Goal: Task Accomplishment & Management: Use online tool/utility

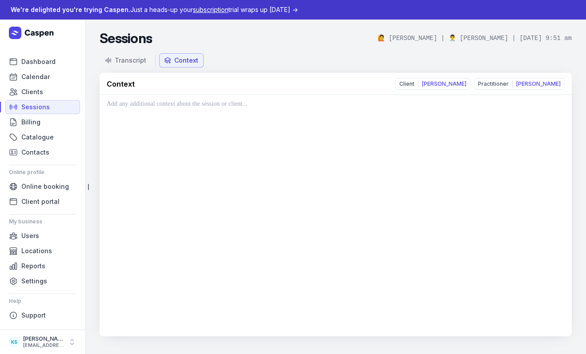
click at [173, 65] on button "Context" at bounding box center [181, 60] width 44 height 14
drag, startPoint x: 255, startPoint y: 61, endPoint x: 123, endPoint y: 72, distance: 132.9
click at [255, 61] on nav "Transcript Context" at bounding box center [336, 60] width 472 height 14
click at [52, 107] on link "Sessions" at bounding box center [42, 107] width 75 height 14
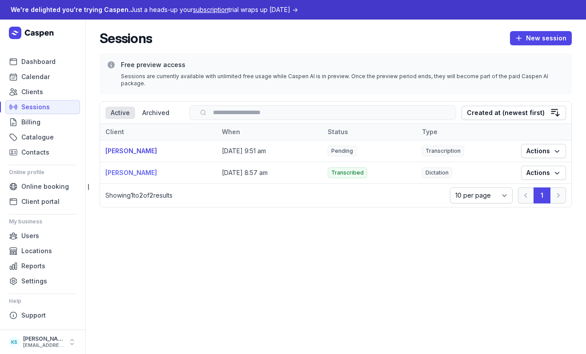
click at [126, 169] on link "[PERSON_NAME]" at bounding box center [131, 173] width 52 height 8
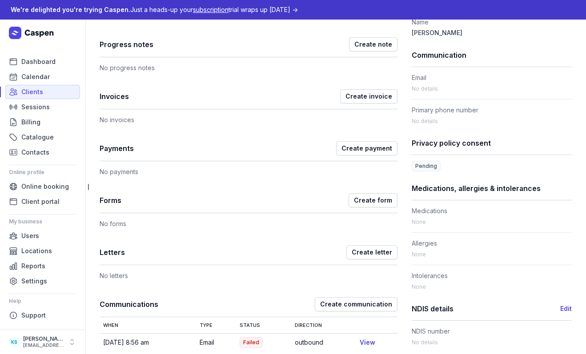
scroll to position [252, 0]
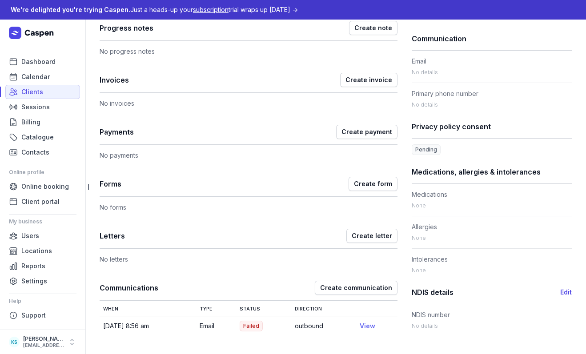
click at [371, 328] on link "View" at bounding box center [368, 326] width 16 height 8
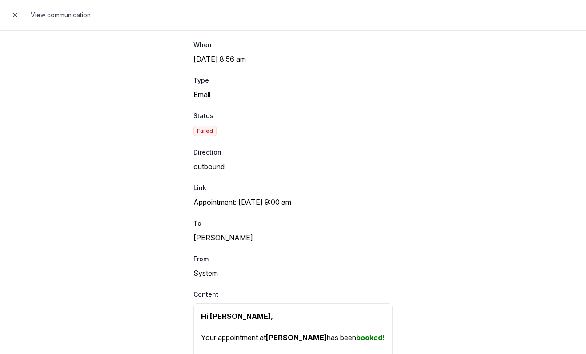
click at [17, 16] on span "button" at bounding box center [15, 15] width 18 height 18
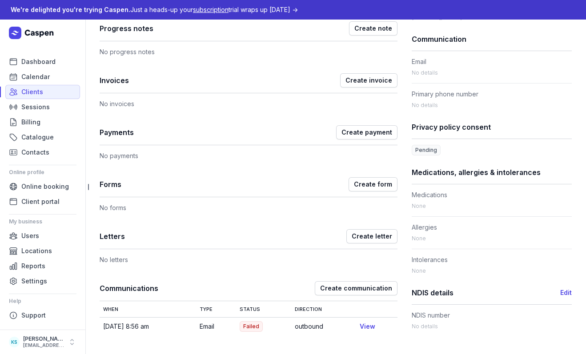
scroll to position [252, 0]
click at [354, 286] on span "Create communication" at bounding box center [356, 288] width 72 height 11
select select "outbound"
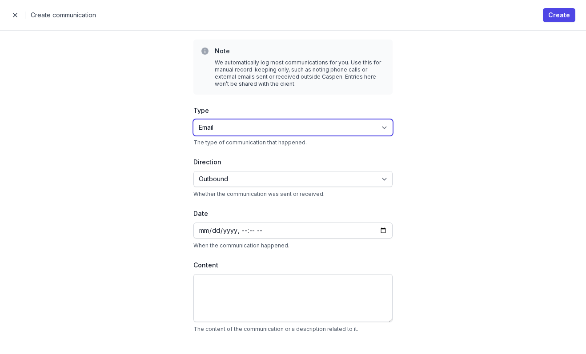
click at [267, 133] on select "Email SMS" at bounding box center [292, 128] width 199 height 16
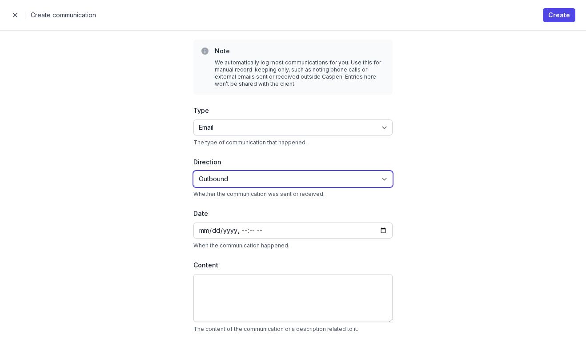
click at [239, 184] on select "Inbound Outbound" at bounding box center [292, 179] width 199 height 16
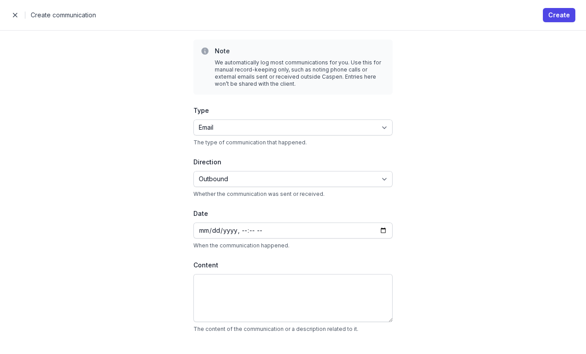
click at [14, 16] on span "button" at bounding box center [15, 15] width 18 height 18
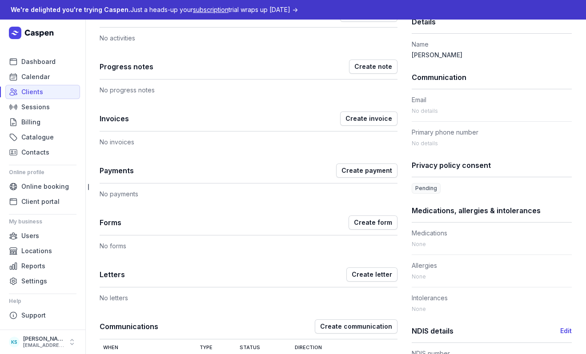
scroll to position [160, 0]
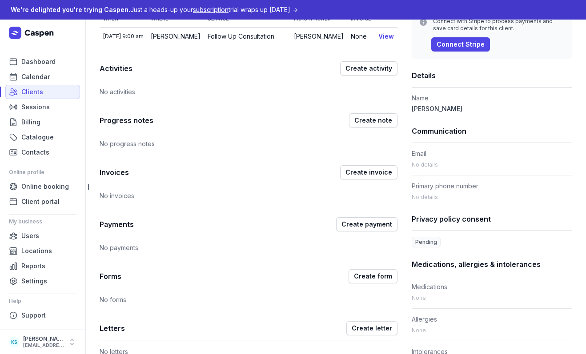
click at [441, 135] on h1 "Communication" at bounding box center [492, 131] width 160 height 12
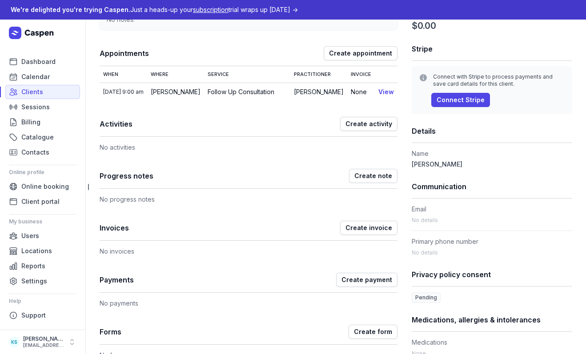
scroll to position [55, 0]
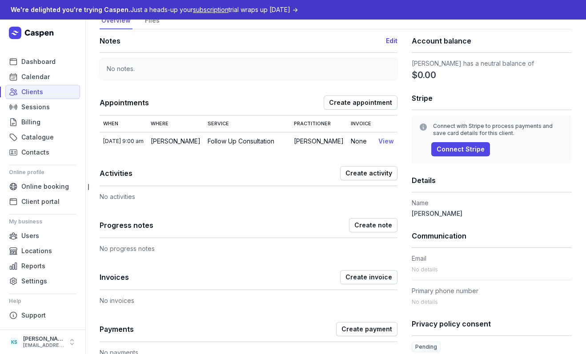
click at [380, 139] on link "View" at bounding box center [386, 141] width 16 height 8
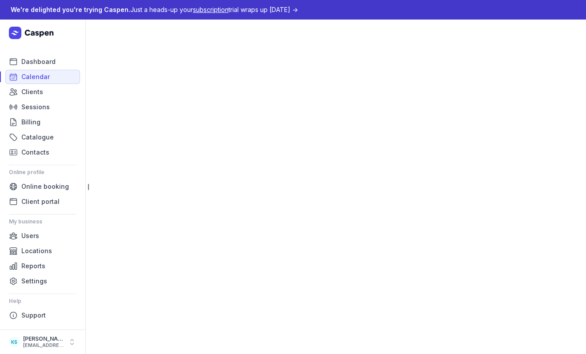
select select "week"
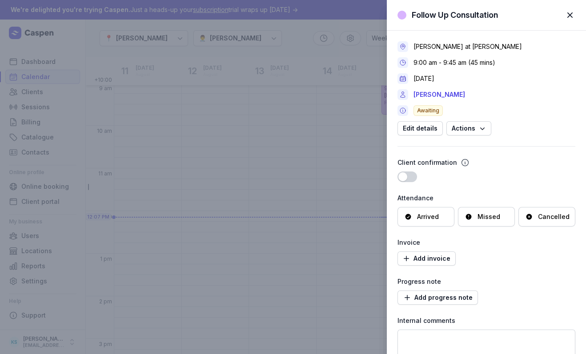
scroll to position [65, 0]
click at [437, 93] on link "[PERSON_NAME]" at bounding box center [439, 94] width 52 height 11
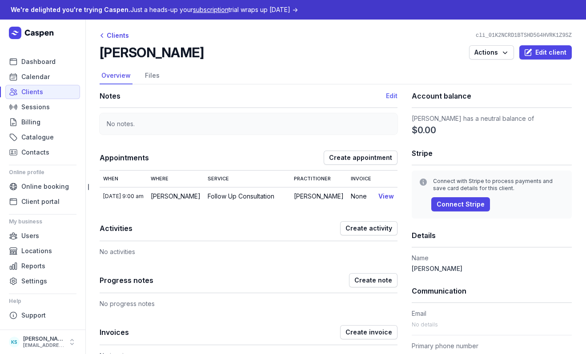
click at [388, 96] on button "Edit" at bounding box center [392, 96] width 12 height 11
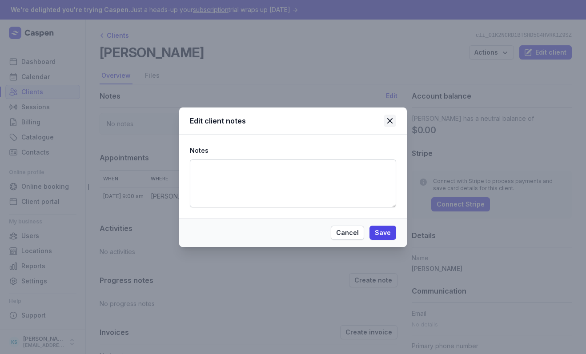
click at [393, 119] on icon at bounding box center [390, 121] width 11 height 11
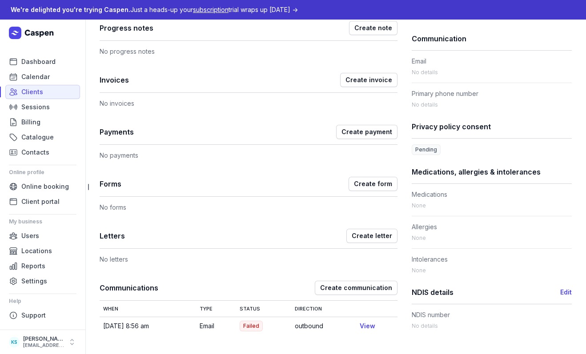
scroll to position [110, 0]
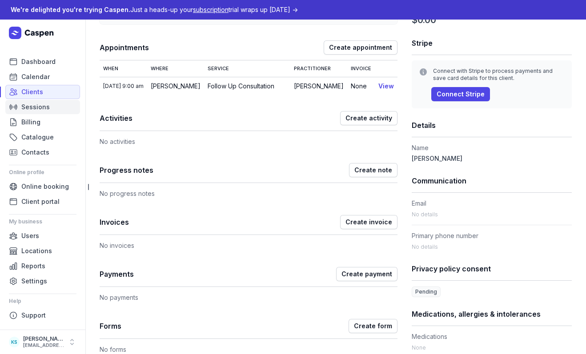
click at [25, 105] on span "Sessions" at bounding box center [35, 107] width 28 height 11
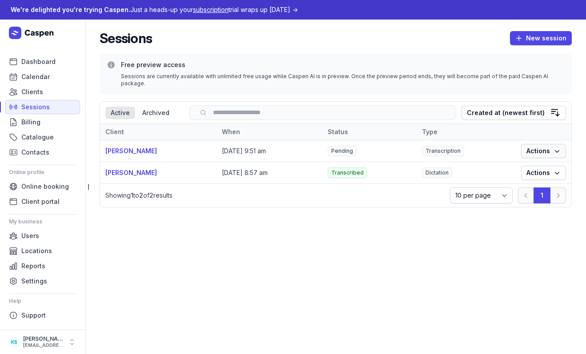
click at [552, 146] on span "Actions" at bounding box center [543, 151] width 34 height 11
click at [559, 168] on icon "button" at bounding box center [557, 172] width 9 height 9
click at [555, 182] on link "View" at bounding box center [516, 183] width 100 height 12
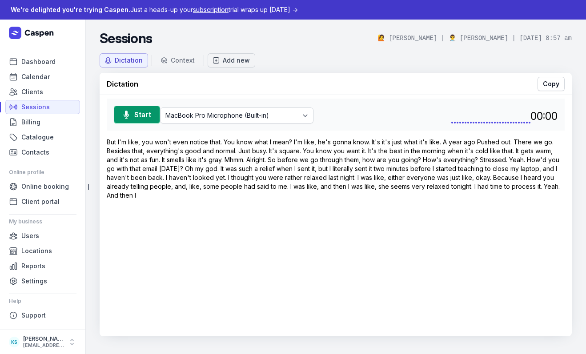
click at [223, 65] on button "Add new" at bounding box center [232, 60] width 48 height 14
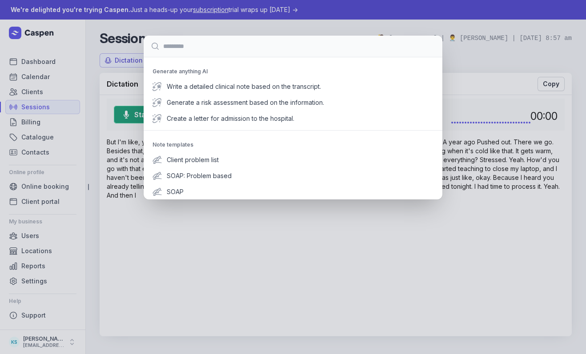
click at [255, 37] on input at bounding box center [293, 46] width 299 height 21
click at [260, 26] on div "Generate anything AI Write a detailed clinical note based on the transcript. Ge…" at bounding box center [293, 177] width 586 height 354
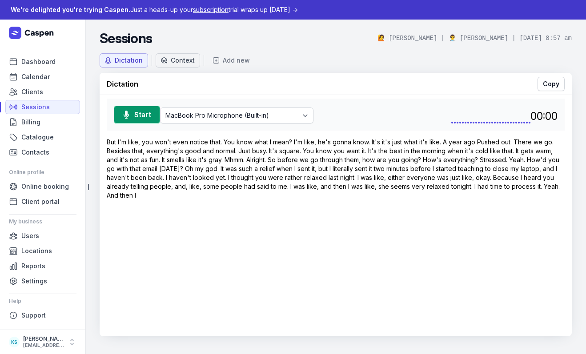
click at [188, 63] on div "Context" at bounding box center [183, 60] width 24 height 9
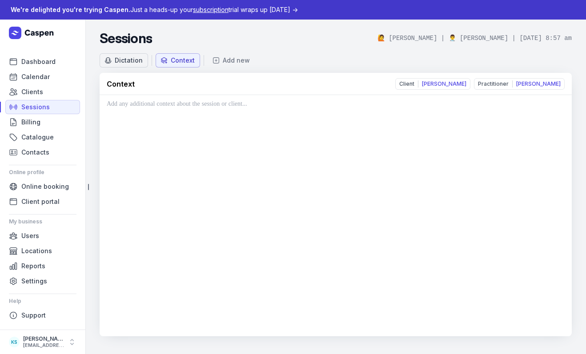
click at [122, 60] on div "Dictation" at bounding box center [129, 60] width 28 height 9
